Goal: Communication & Community: Connect with others

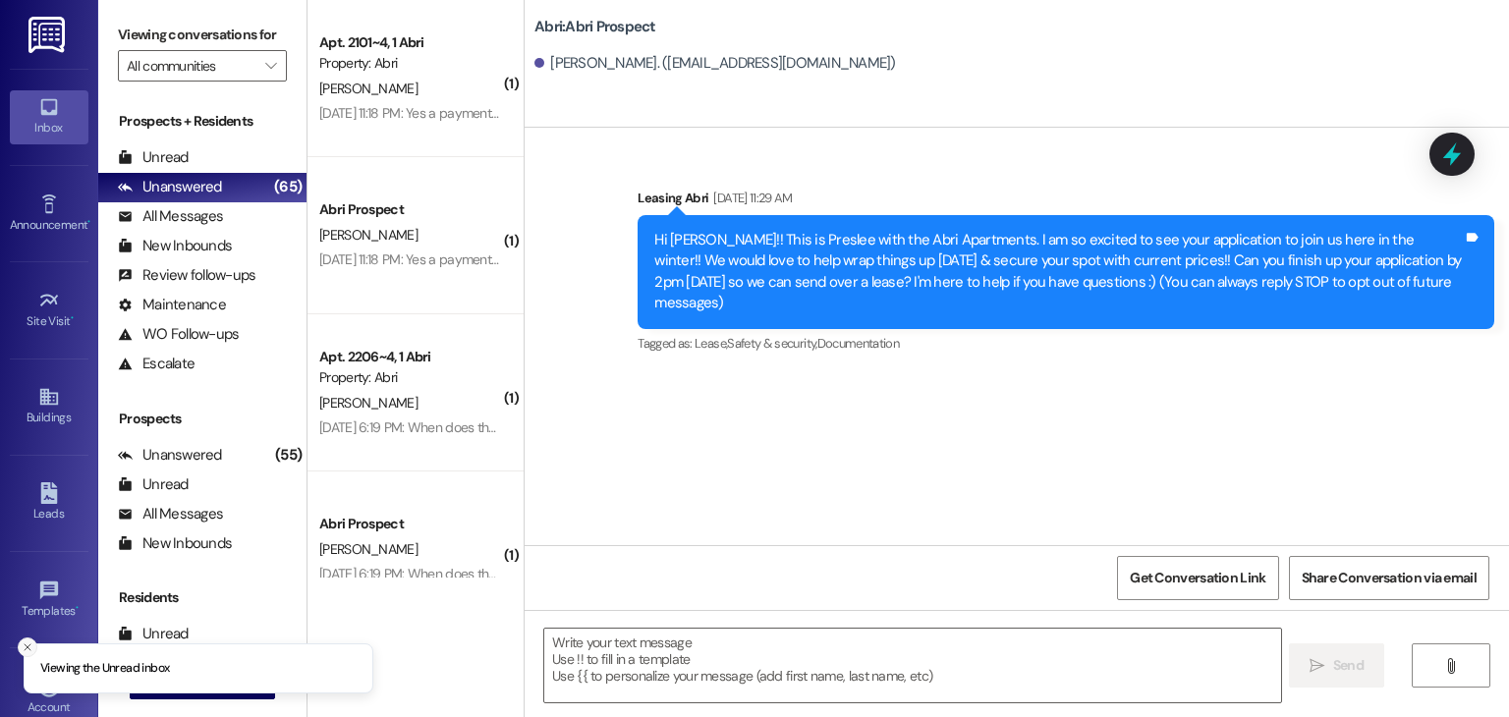
click at [31, 648] on icon "Close toast" at bounding box center [28, 648] width 12 height 12
click at [150, 676] on icon "" at bounding box center [157, 684] width 15 height 16
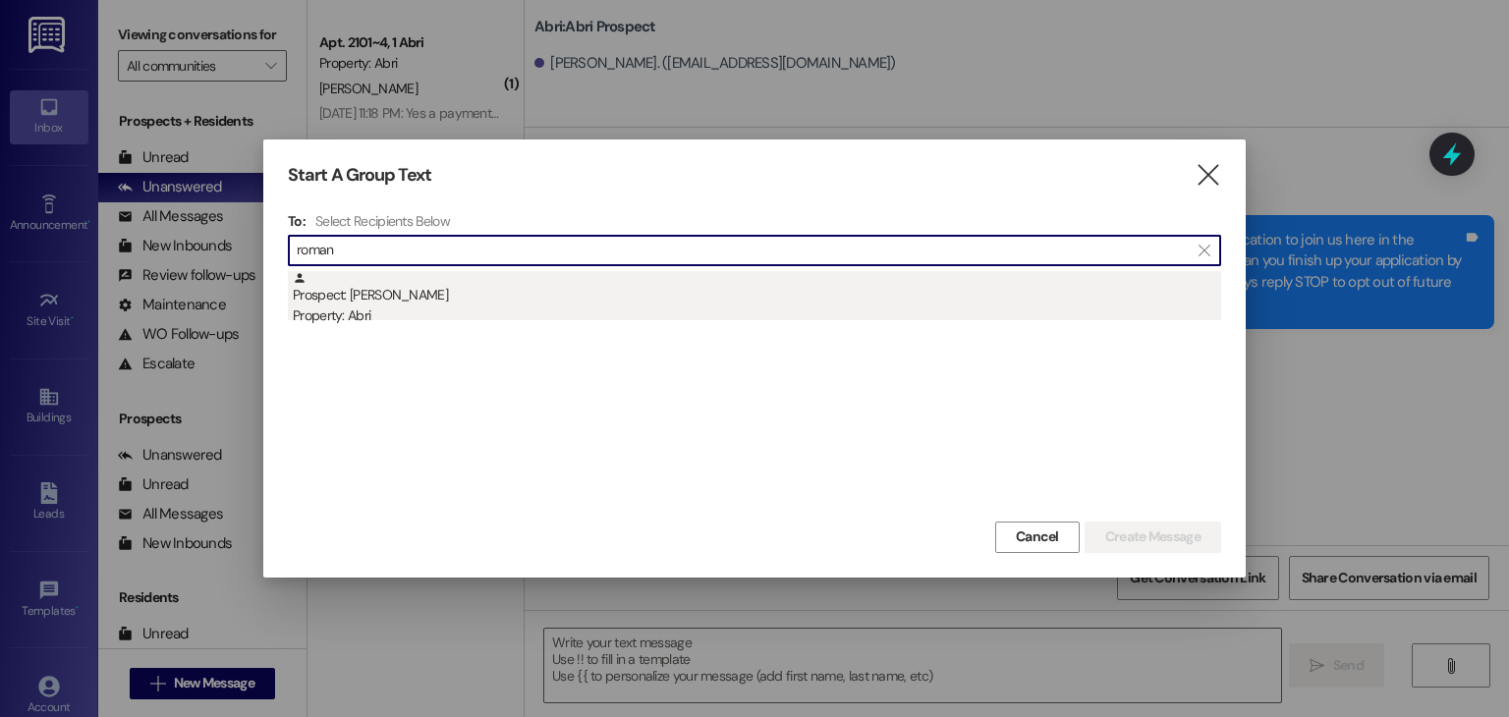
type input "roman"
click at [441, 315] on div "Property: Abri" at bounding box center [757, 316] width 929 height 21
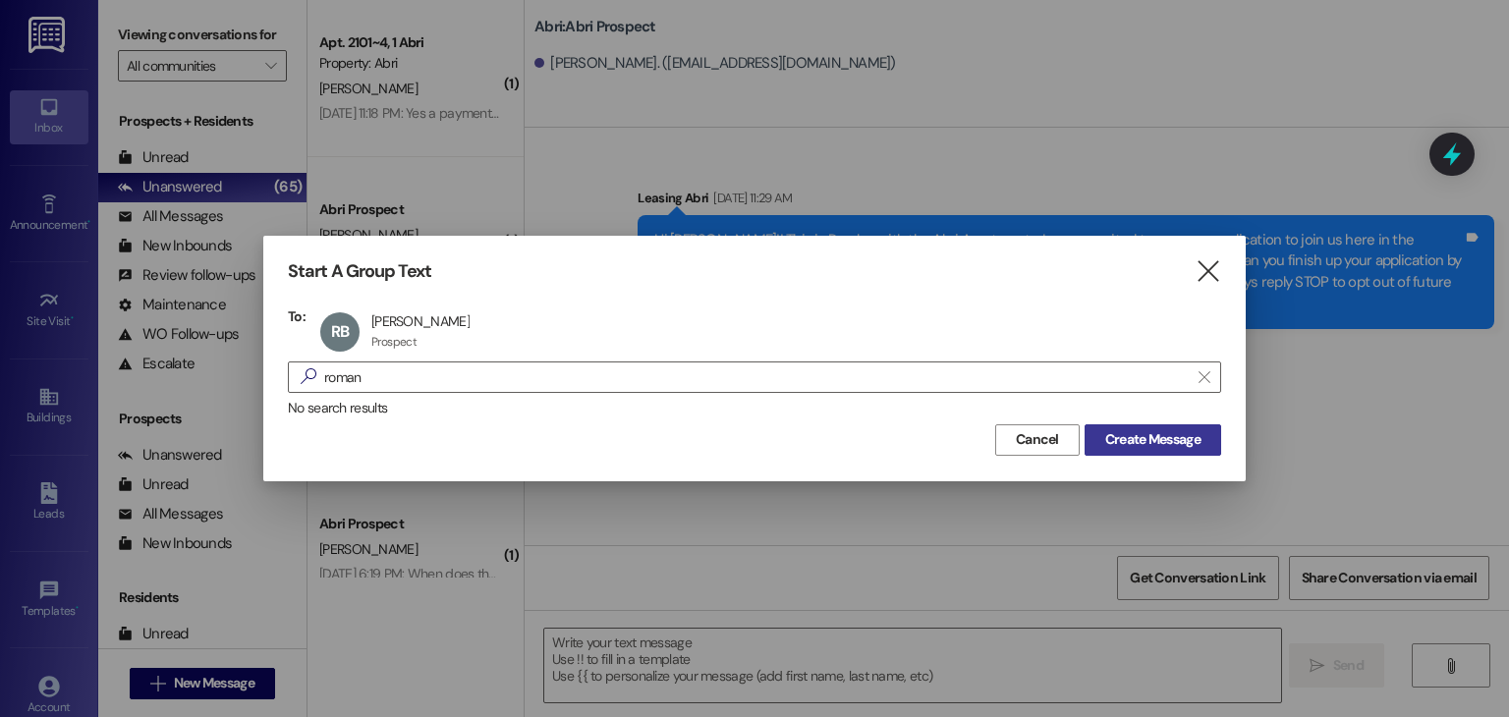
click at [1187, 440] on span "Create Message" at bounding box center [1153, 439] width 95 height 21
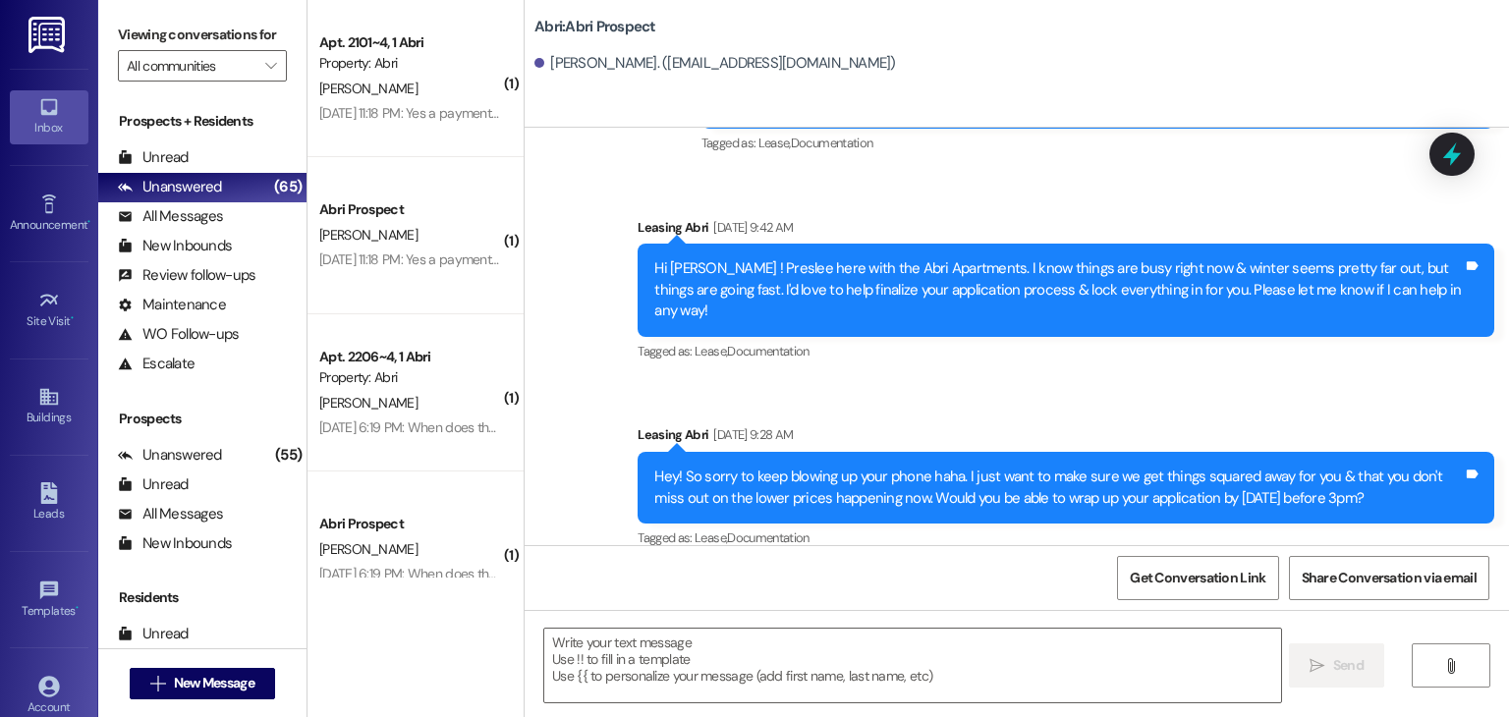
scroll to position [2499, 0]
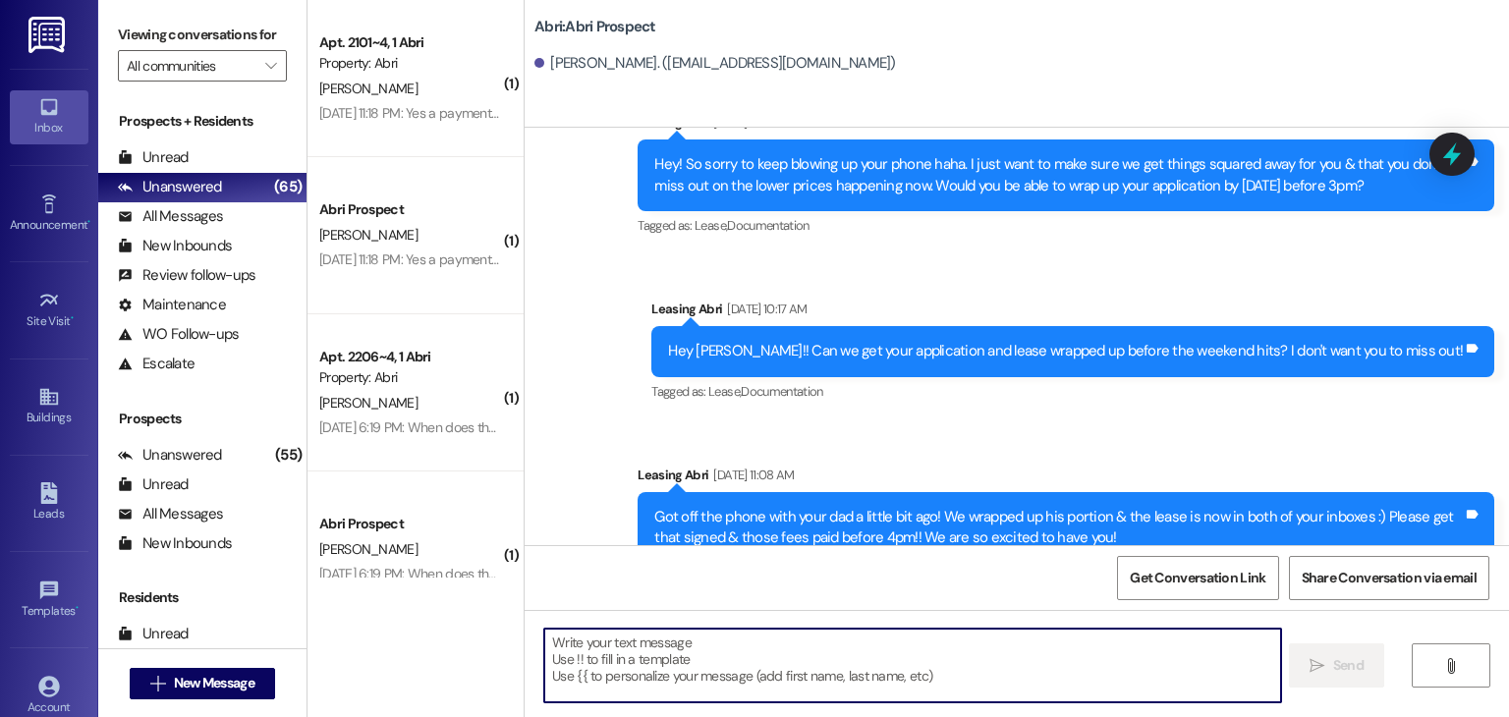
click at [706, 653] on textarea at bounding box center [912, 666] width 736 height 74
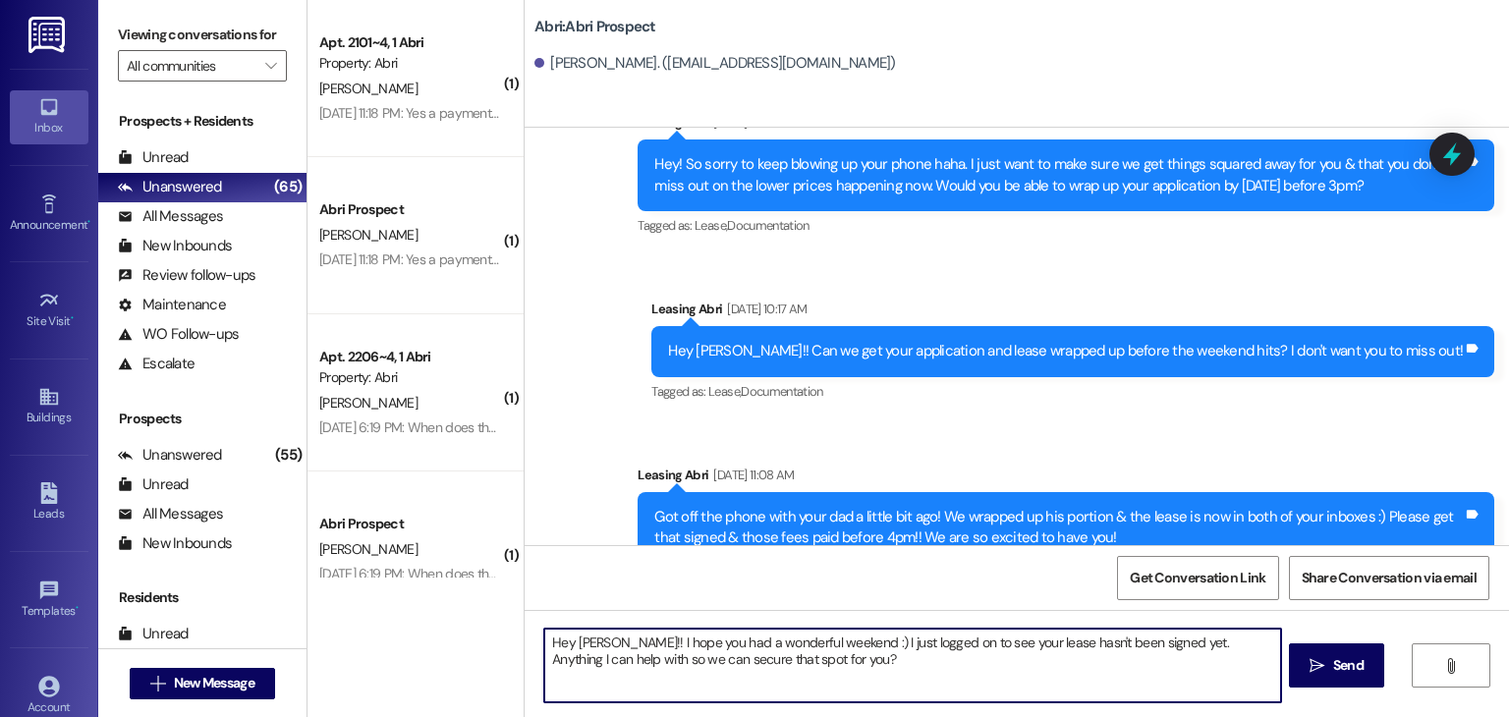
type textarea "Hey [PERSON_NAME]!! I hope you had a wonderful weekend :) I just logged on to s…"
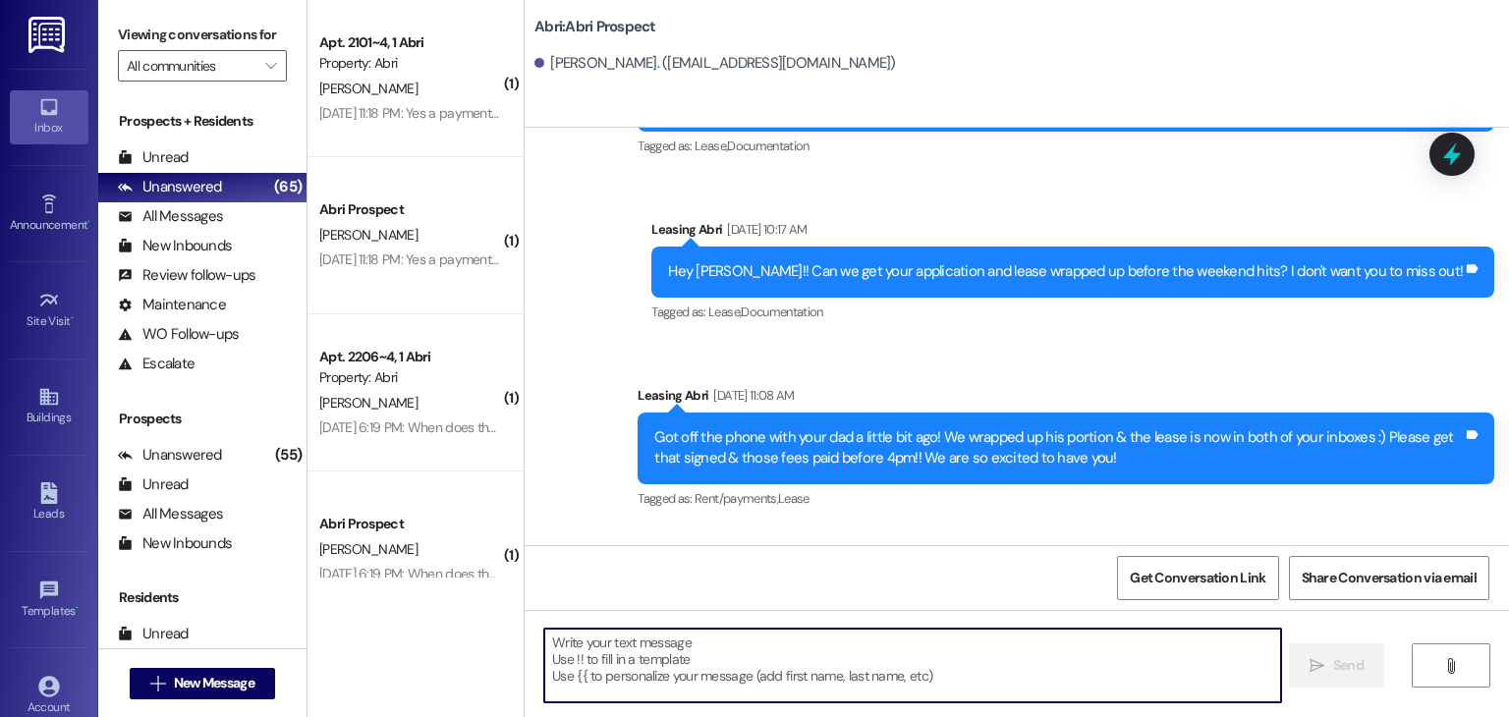
scroll to position [2657, 0]
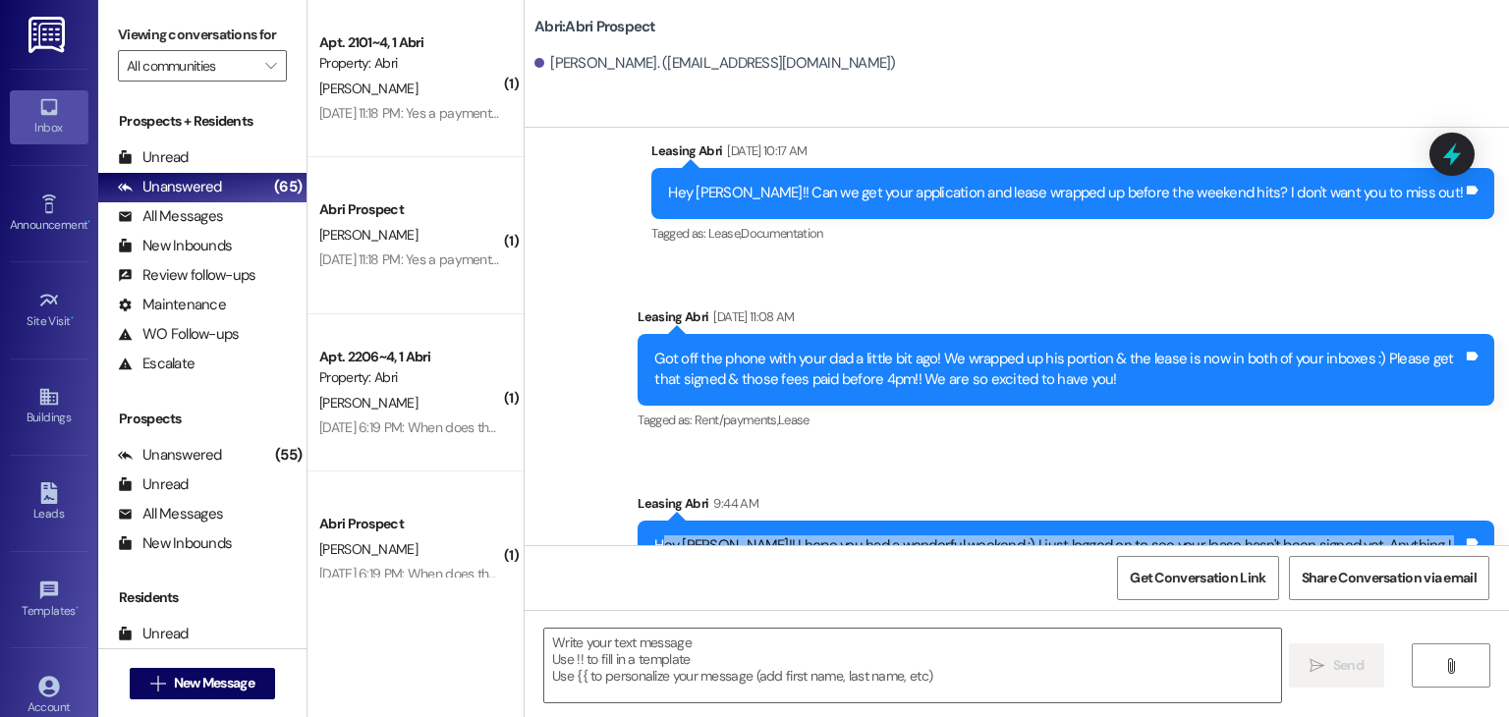
drag, startPoint x: 652, startPoint y: 485, endPoint x: 1027, endPoint y: 550, distance: 381.0
click at [1027, 550] on div "Sent via SMS Leasing Abri [DATE] 10:52 AM Hey [PERSON_NAME]! Kayla here with Ab…" at bounding box center [1017, 486] width 985 height 717
click at [898, 521] on div "Hey [PERSON_NAME]!! I hope you had a wonderful weekend :) I just logged on to s…" at bounding box center [1066, 557] width 857 height 72
drag, startPoint x: 644, startPoint y: 484, endPoint x: 943, endPoint y: 544, distance: 305.7
click at [943, 544] on div "Sent via SMS Leasing Abri [DATE] 10:52 AM Hey [PERSON_NAME]! Kayla here with Ab…" at bounding box center [1017, 486] width 985 height 717
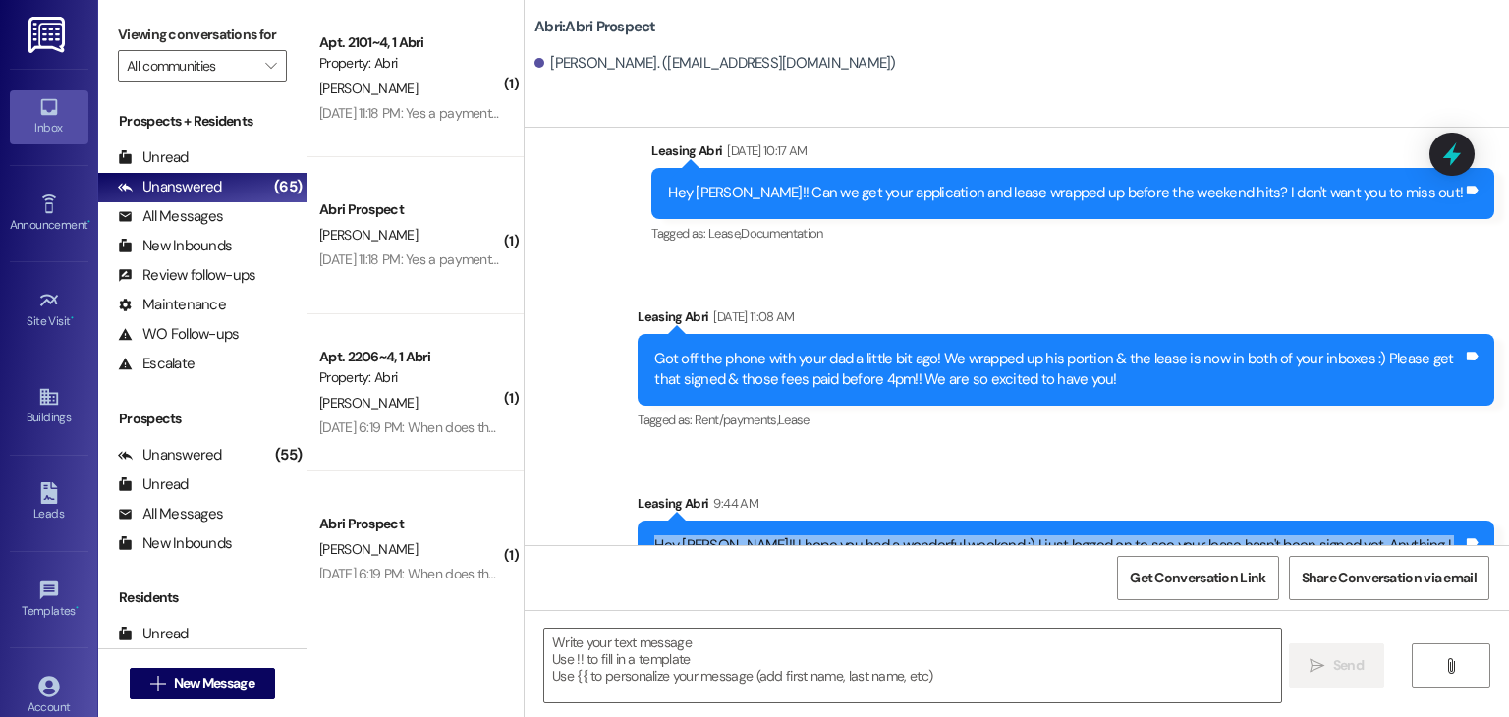
copy div "Hey [PERSON_NAME]!! I hope you had a wonderful weekend :) I just logged on to s…"
click at [240, 697] on button " New Message" at bounding box center [202, 683] width 145 height 31
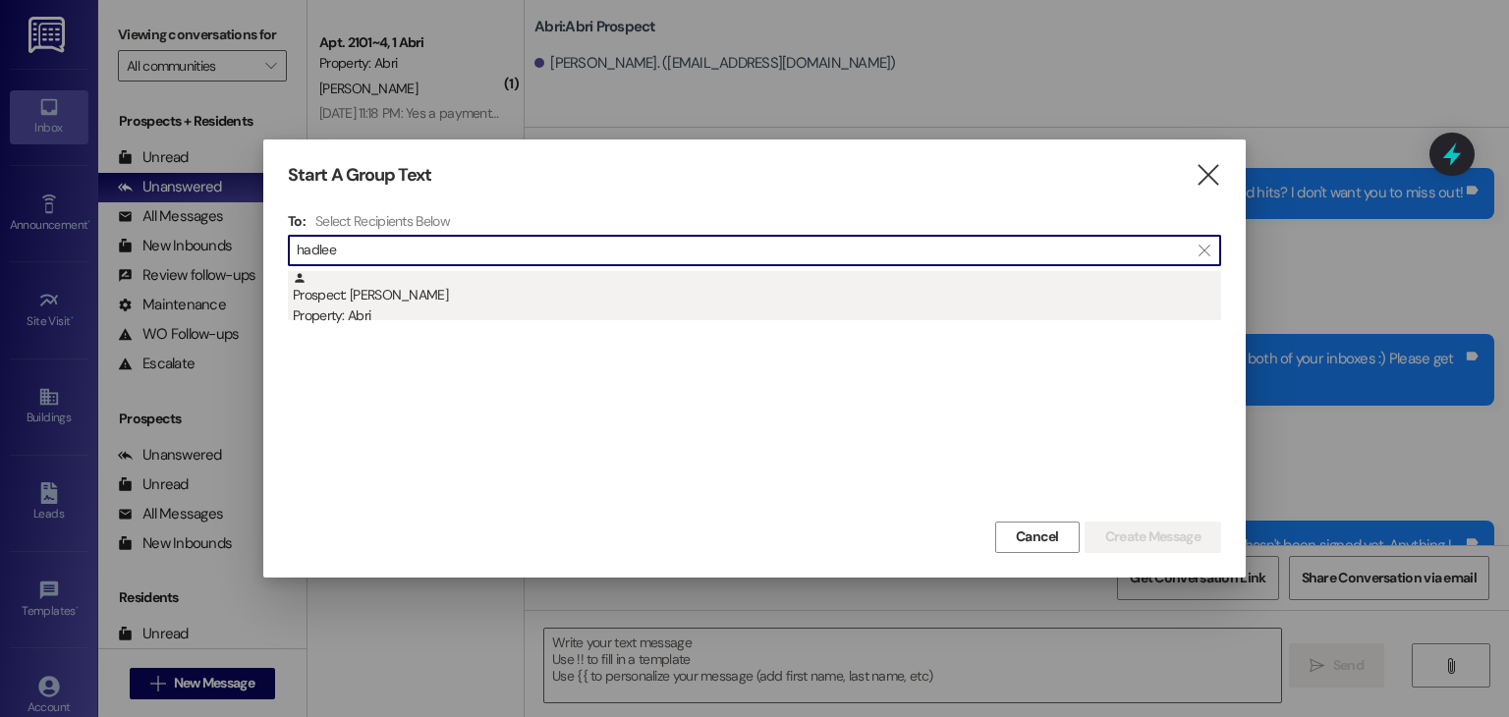
type input "hadlee"
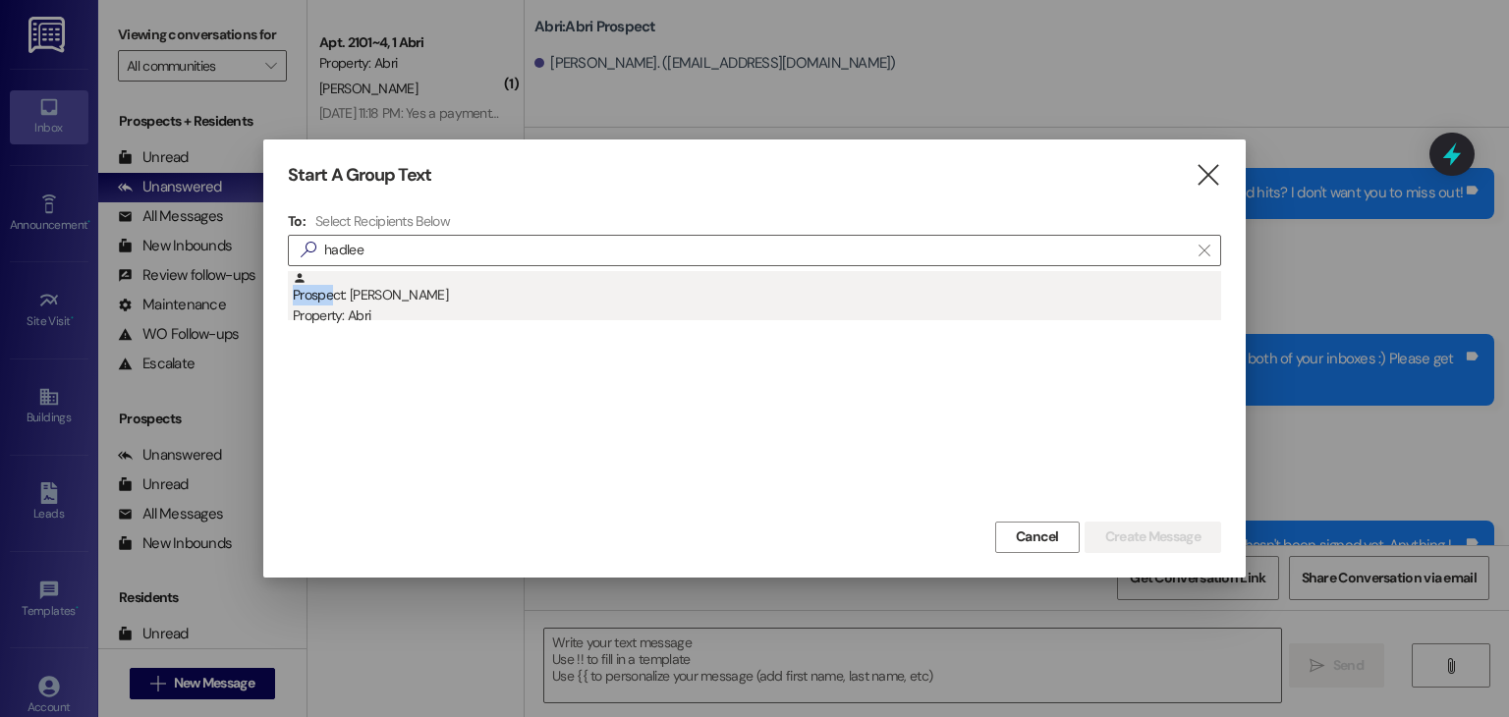
click at [330, 284] on div "Prospect: [PERSON_NAME] Property: Abri" at bounding box center [757, 299] width 929 height 56
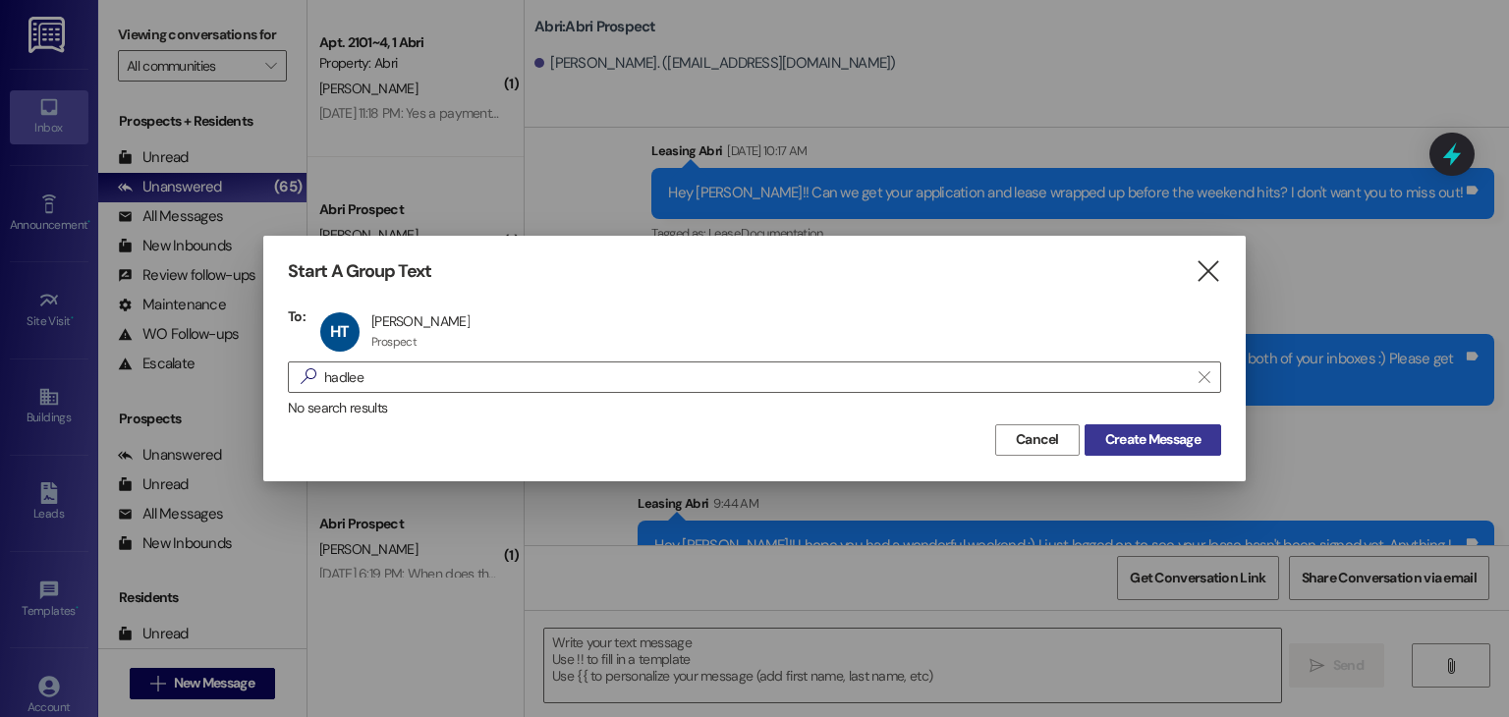
click at [1120, 426] on button "Create Message" at bounding box center [1153, 440] width 137 height 31
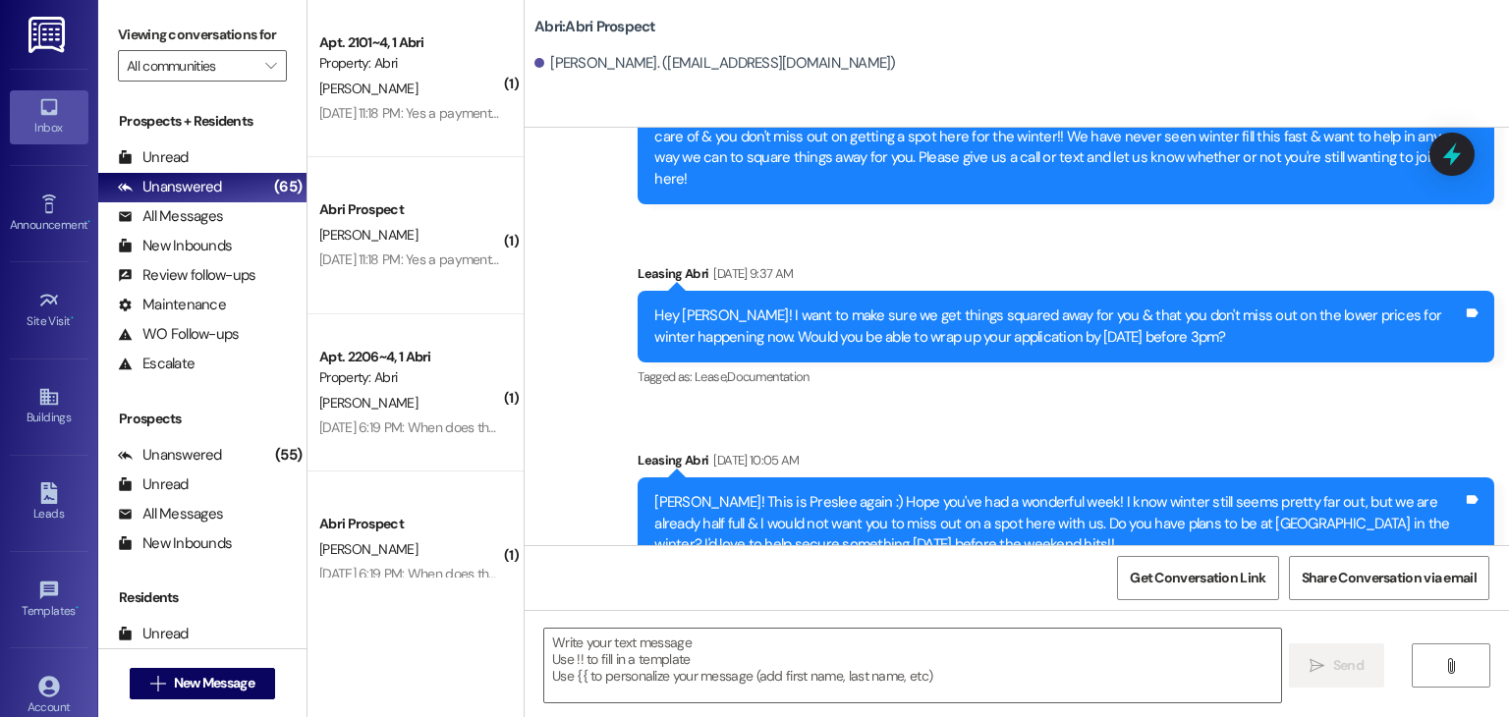
scroll to position [1379, 0]
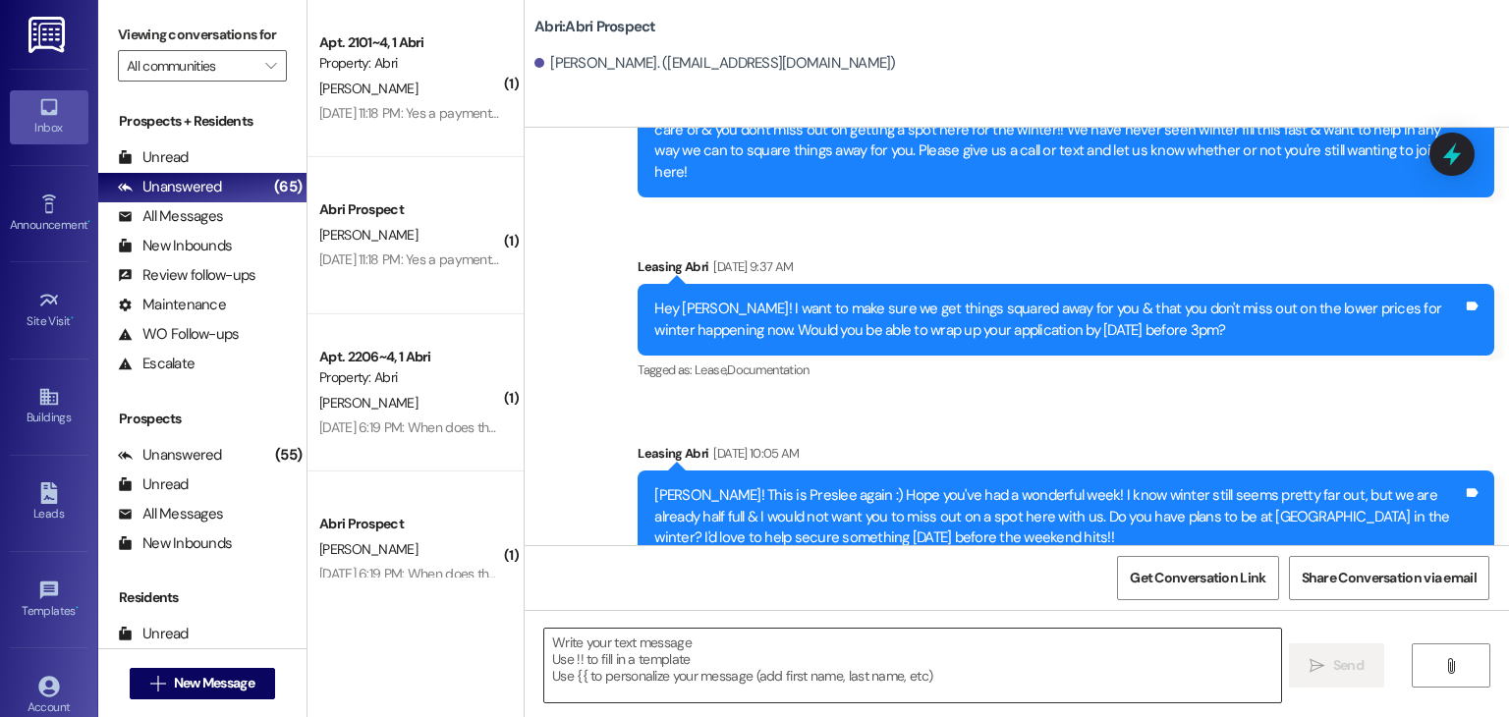
click at [645, 644] on textarea at bounding box center [912, 666] width 736 height 74
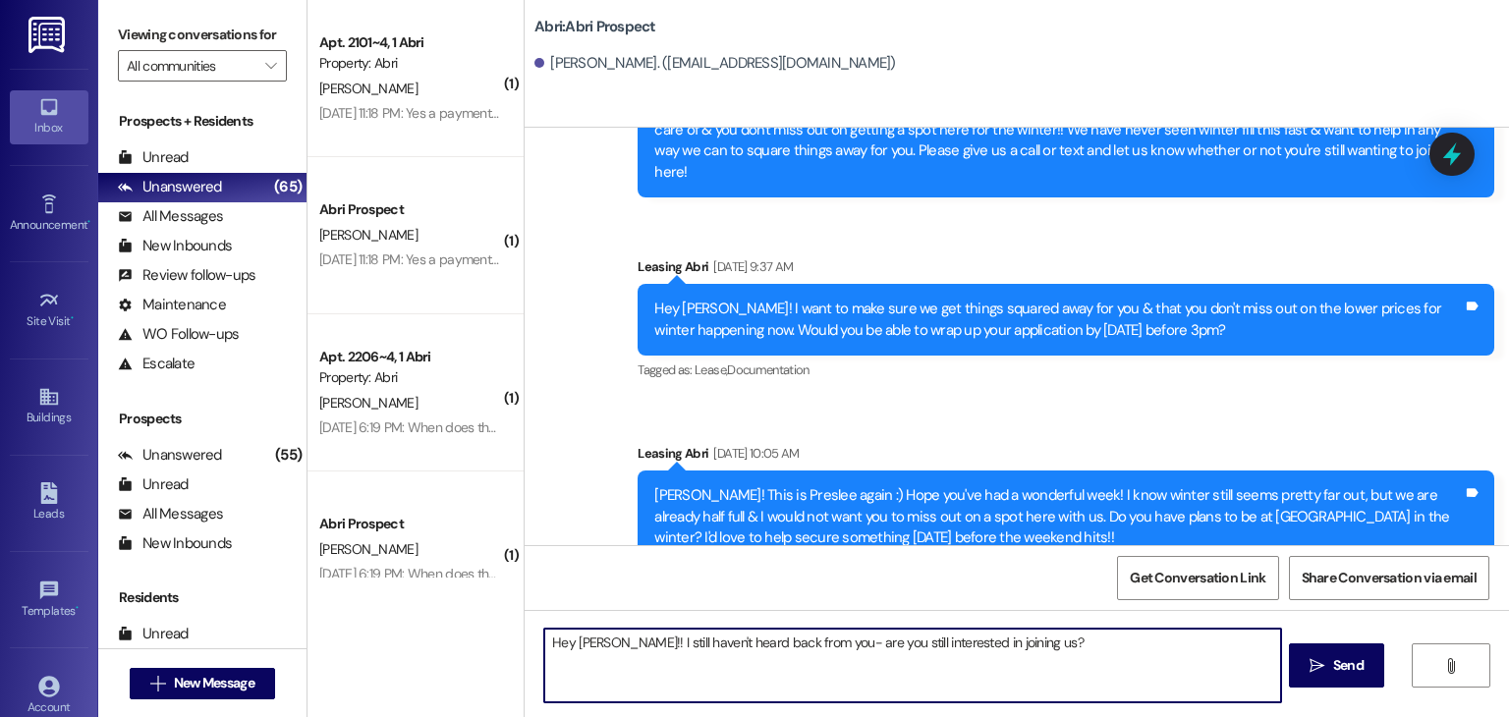
type textarea "Hey [PERSON_NAME]!! I still haven't heard back from you- are you still interest…"
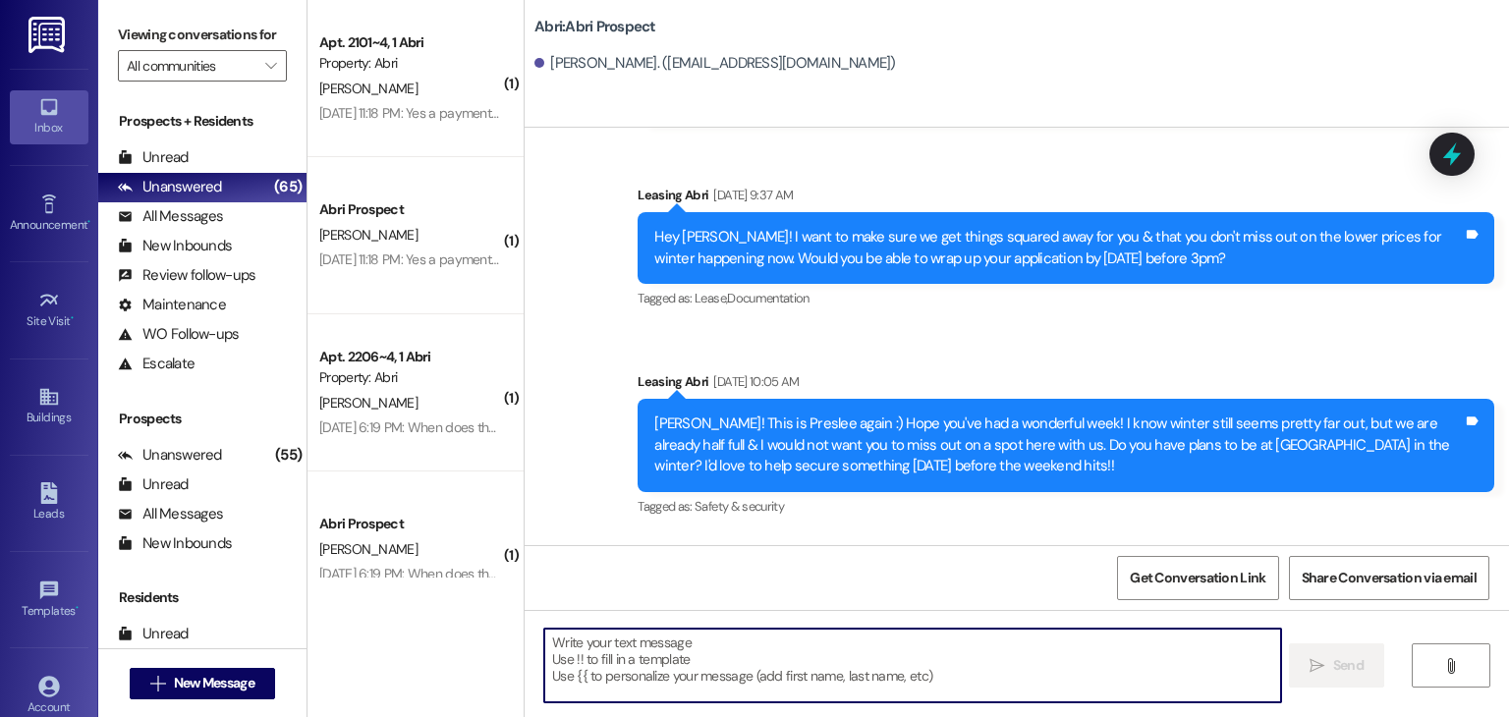
scroll to position [1515, 0]
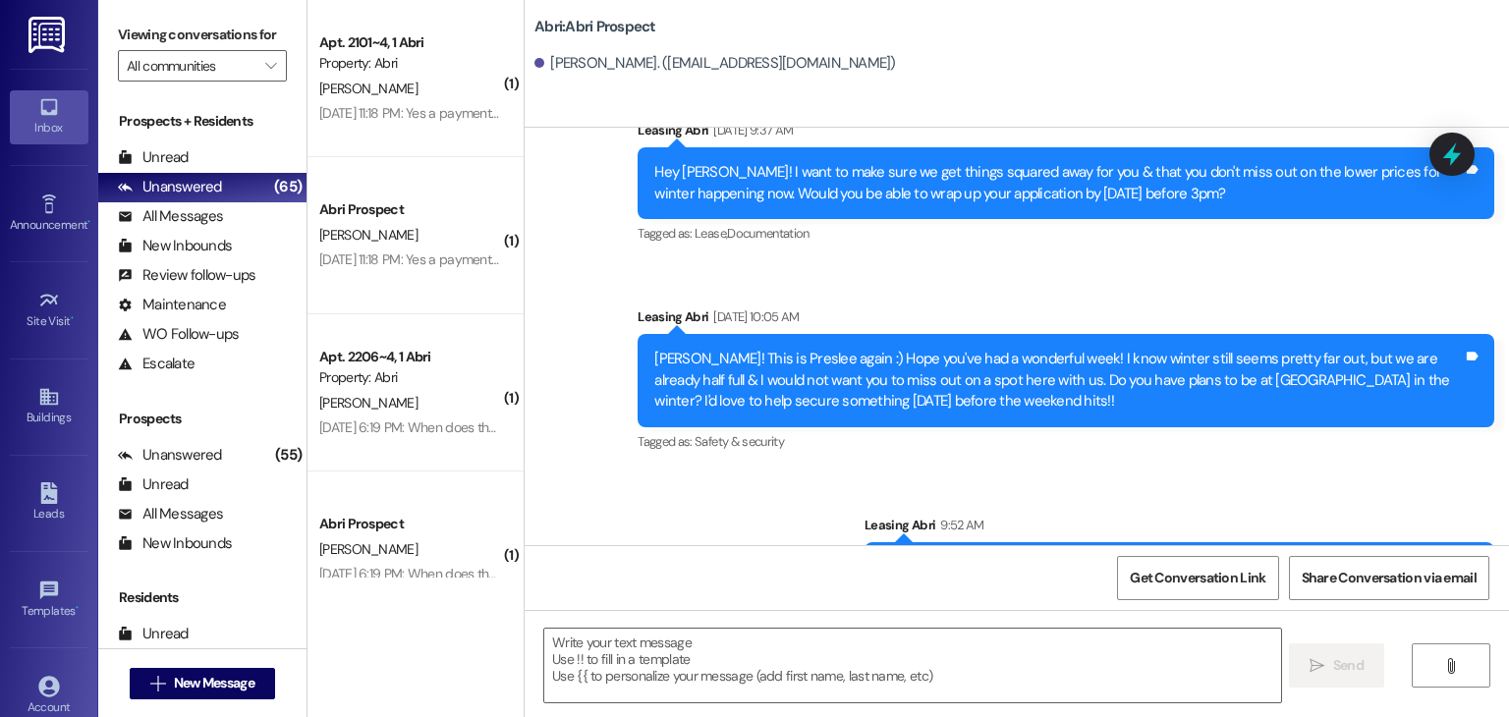
drag, startPoint x: 947, startPoint y: 506, endPoint x: 1503, endPoint y: 555, distance: 557.4
click at [1503, 555] on div "Sent via SMS Leasing Abri [DATE] 4:53 PM Hi [PERSON_NAME]! This is Preslee with…" at bounding box center [1017, 486] width 985 height 717
copy div "Hey [PERSON_NAME]!! I still haven't heard back from you- are you still interest…"
click at [157, 699] on div " New Message" at bounding box center [202, 683] width 145 height 49
click at [158, 678] on span " New Message" at bounding box center [202, 683] width 112 height 21
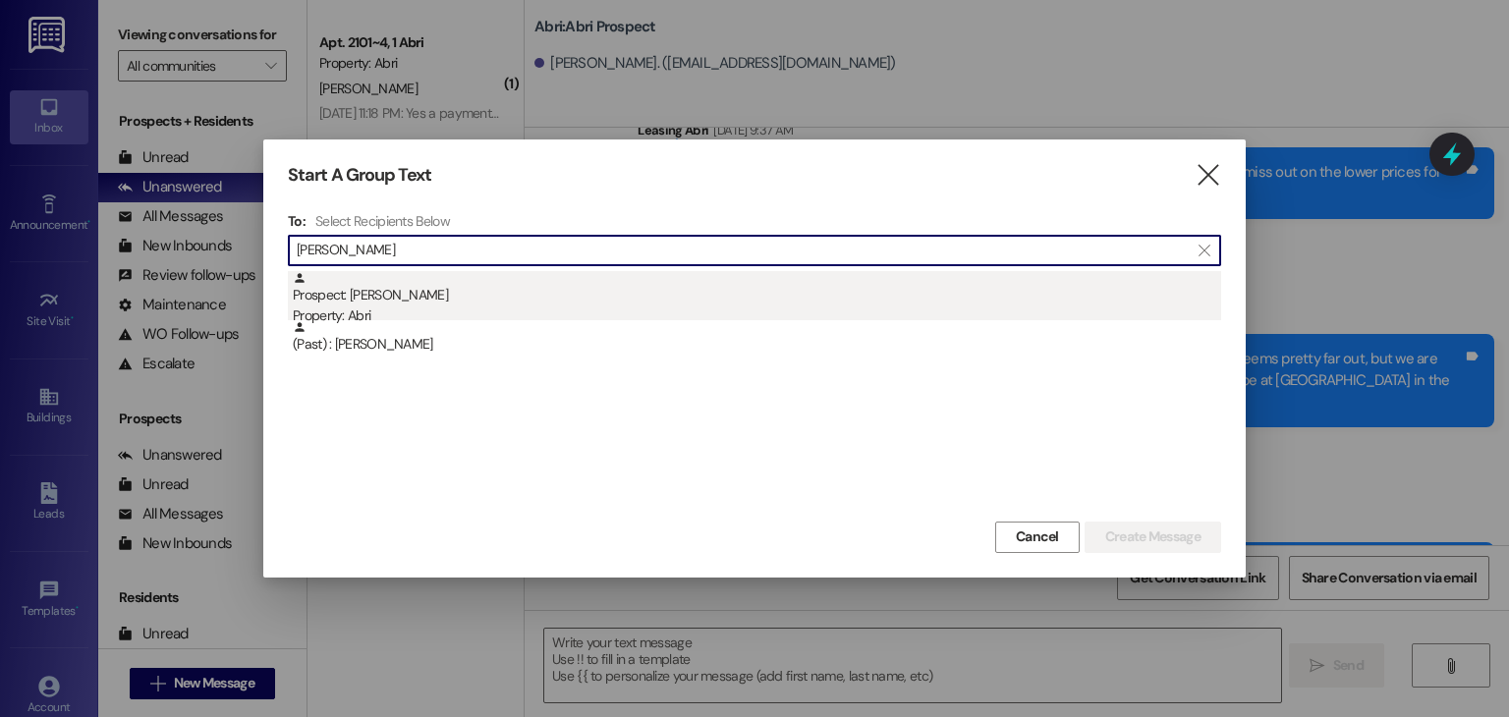
type input "[PERSON_NAME]"
click at [350, 310] on div "Property: Abri" at bounding box center [757, 316] width 929 height 21
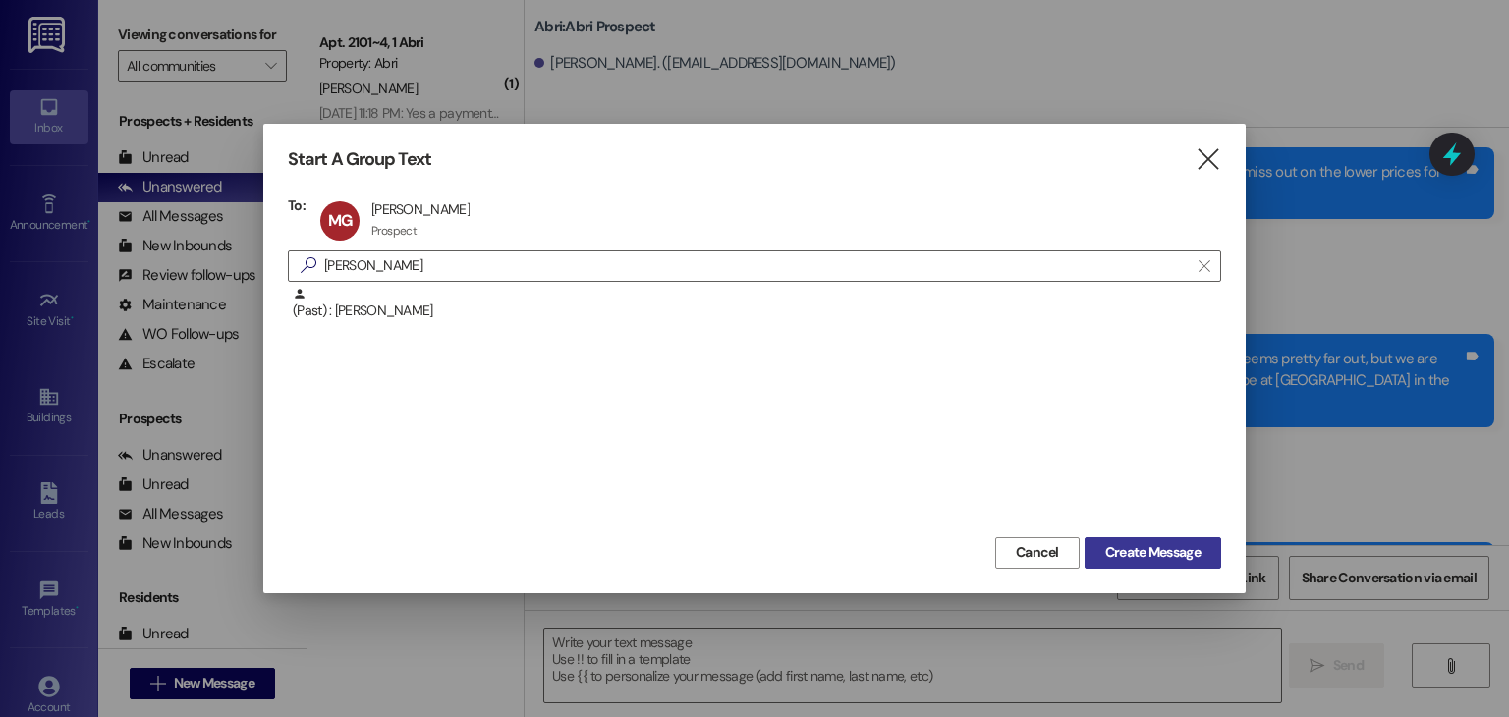
click at [1117, 551] on span "Create Message" at bounding box center [1153, 552] width 95 height 21
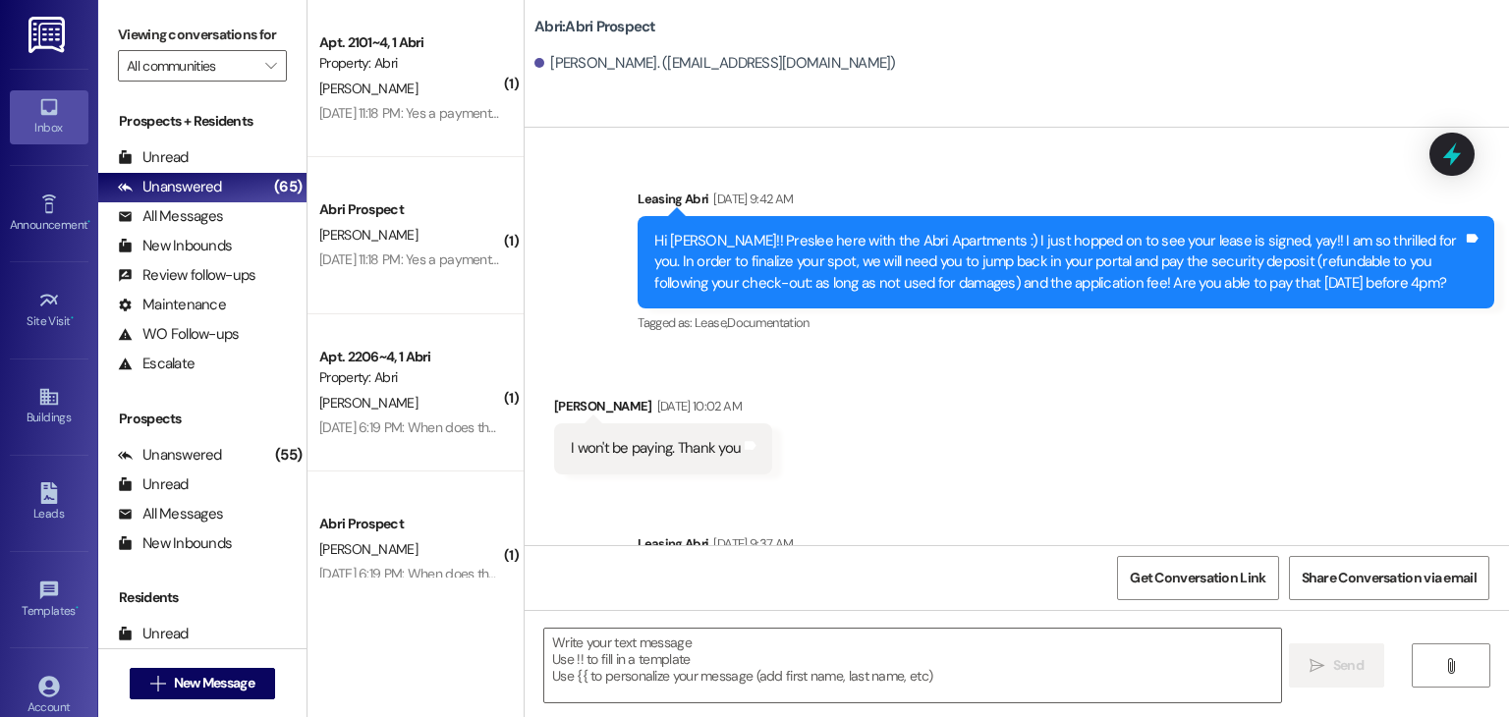
scroll to position [710, 0]
